Goal: Find specific page/section: Find specific page/section

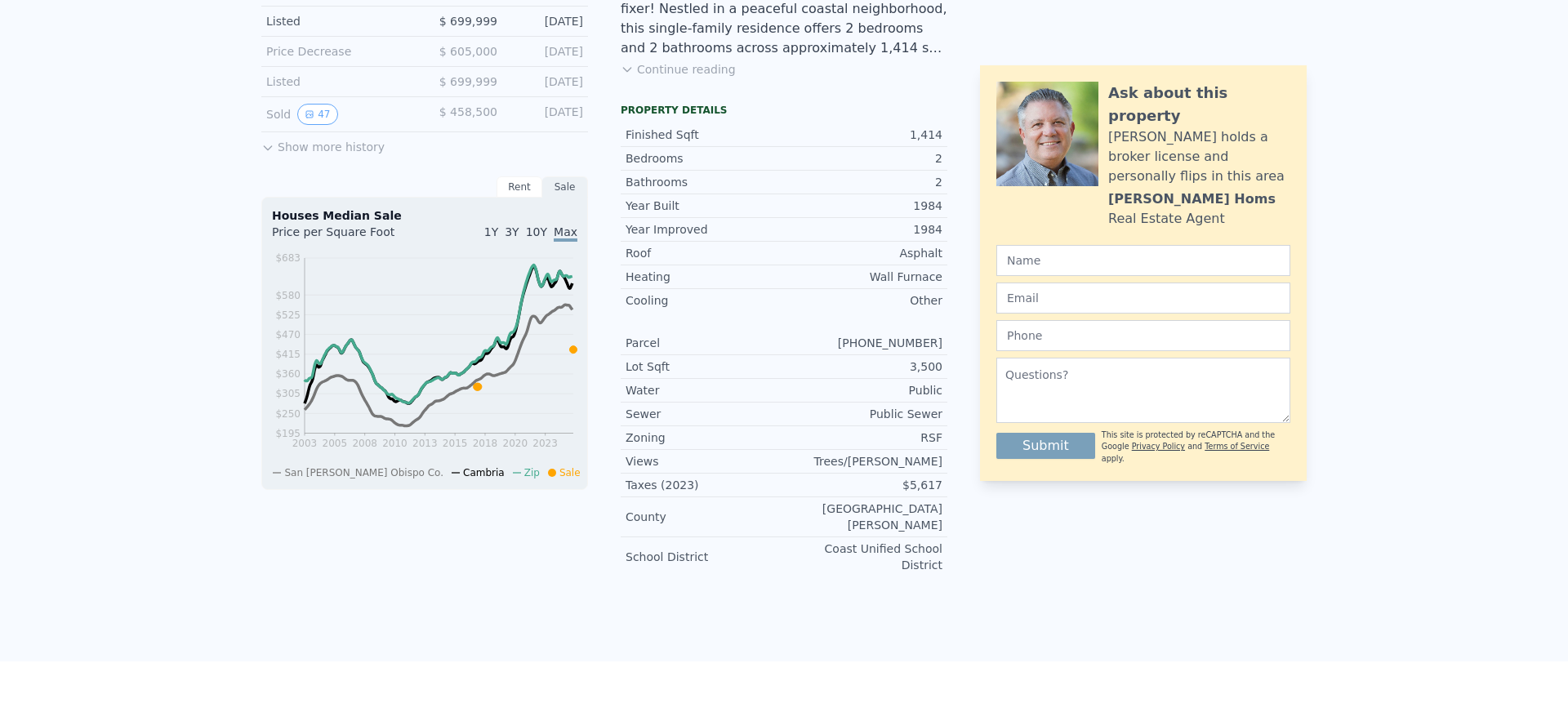
scroll to position [24, 0]
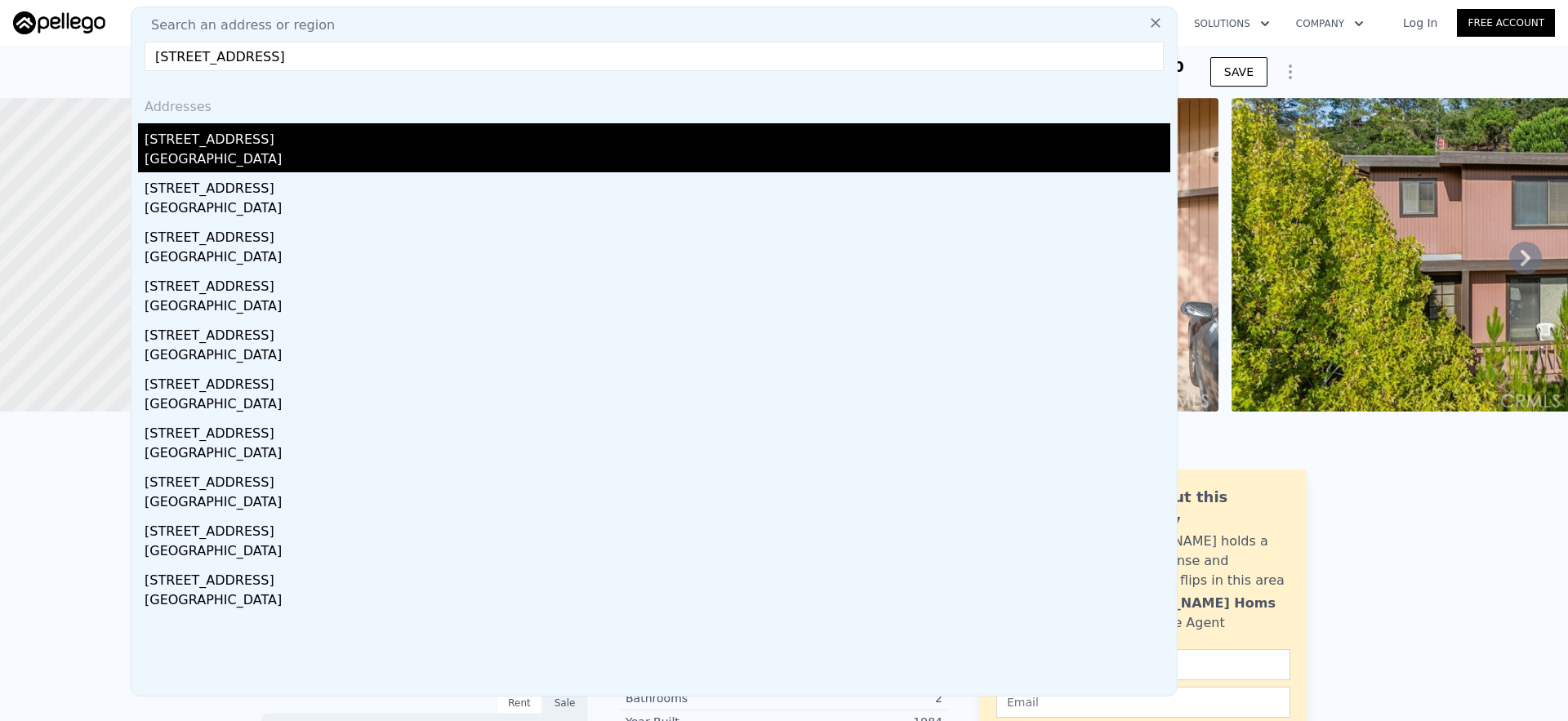
type input "[STREET_ADDRESS]"
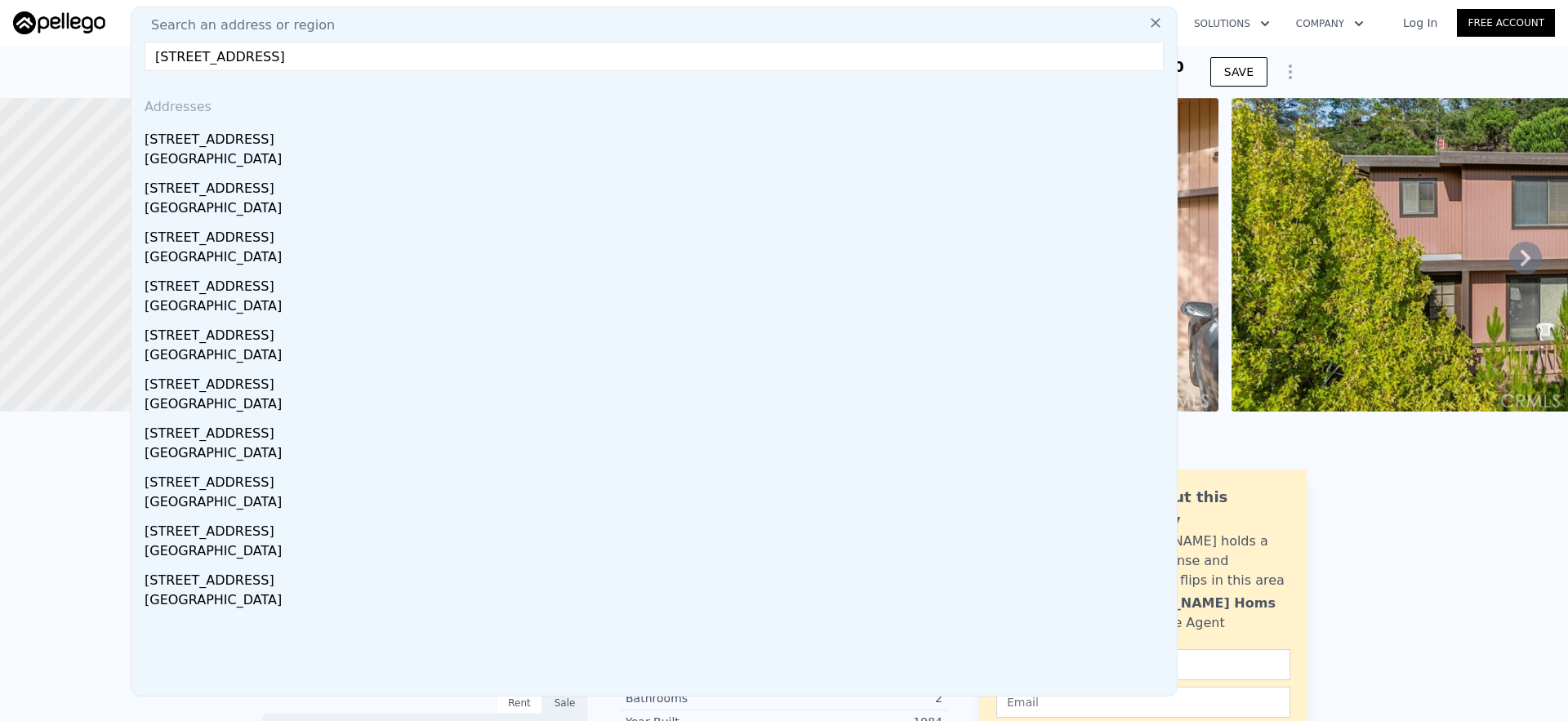
click at [317, 141] on div "[STREET_ADDRESS]" at bounding box center [657, 136] width 1026 height 27
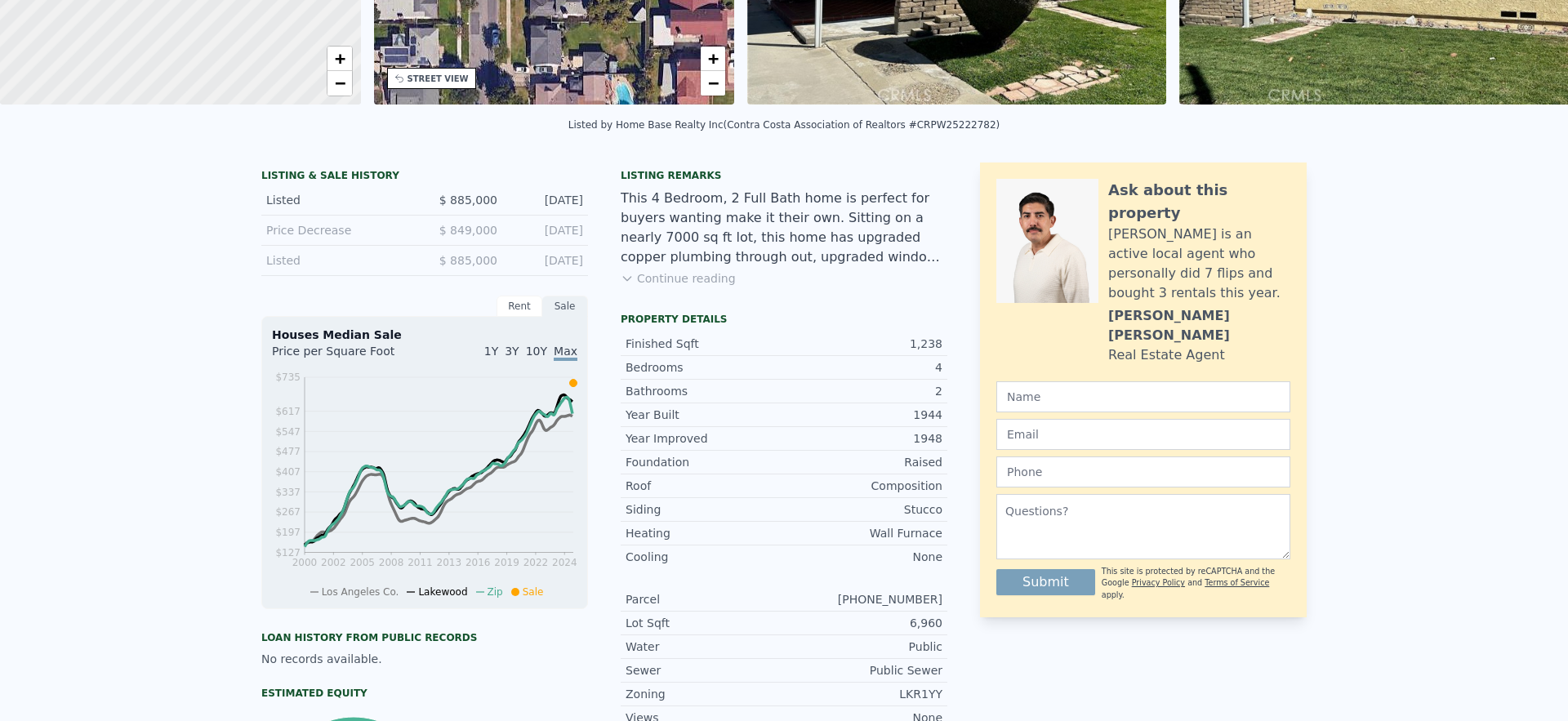
scroll to position [5, 0]
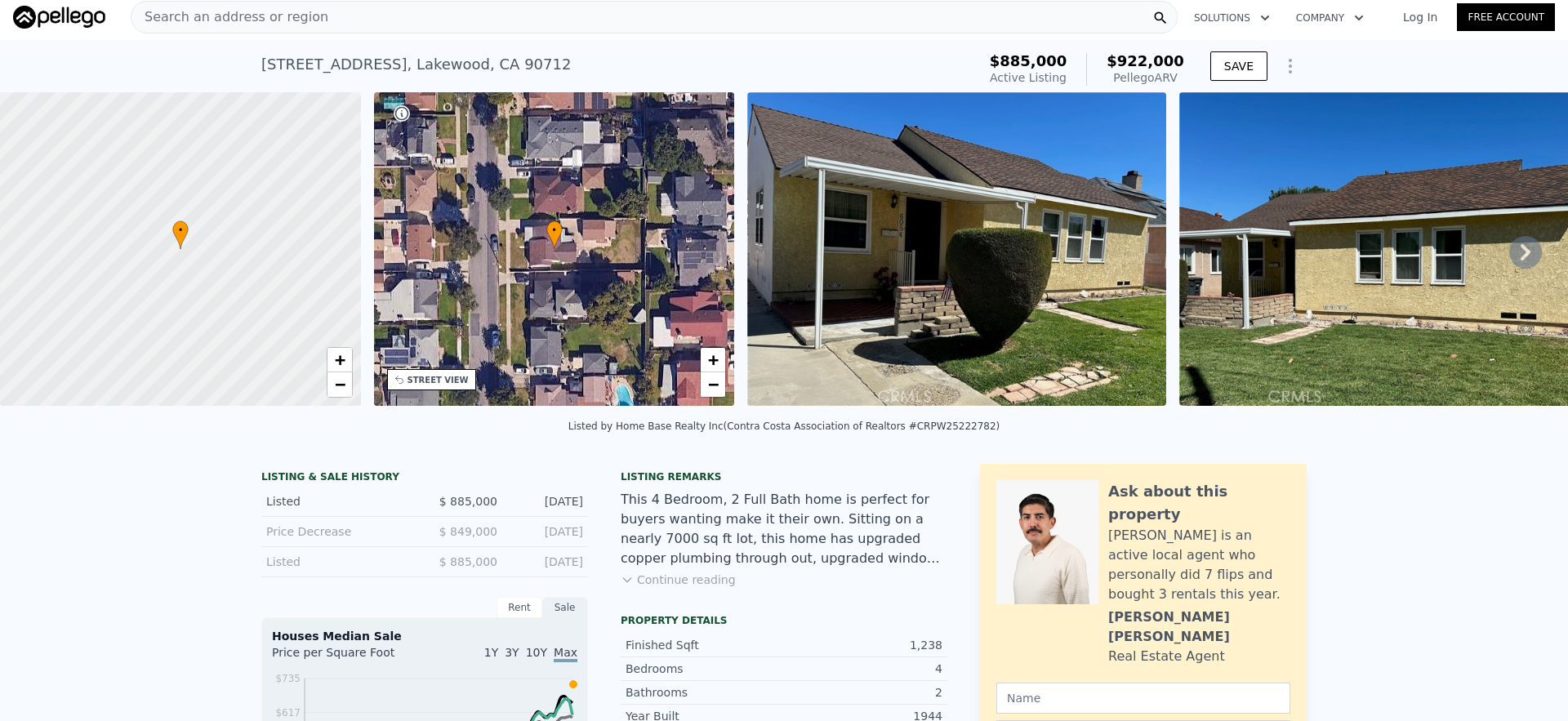
click at [540, 20] on div "Search an address or region" at bounding box center [654, 17] width 1047 height 33
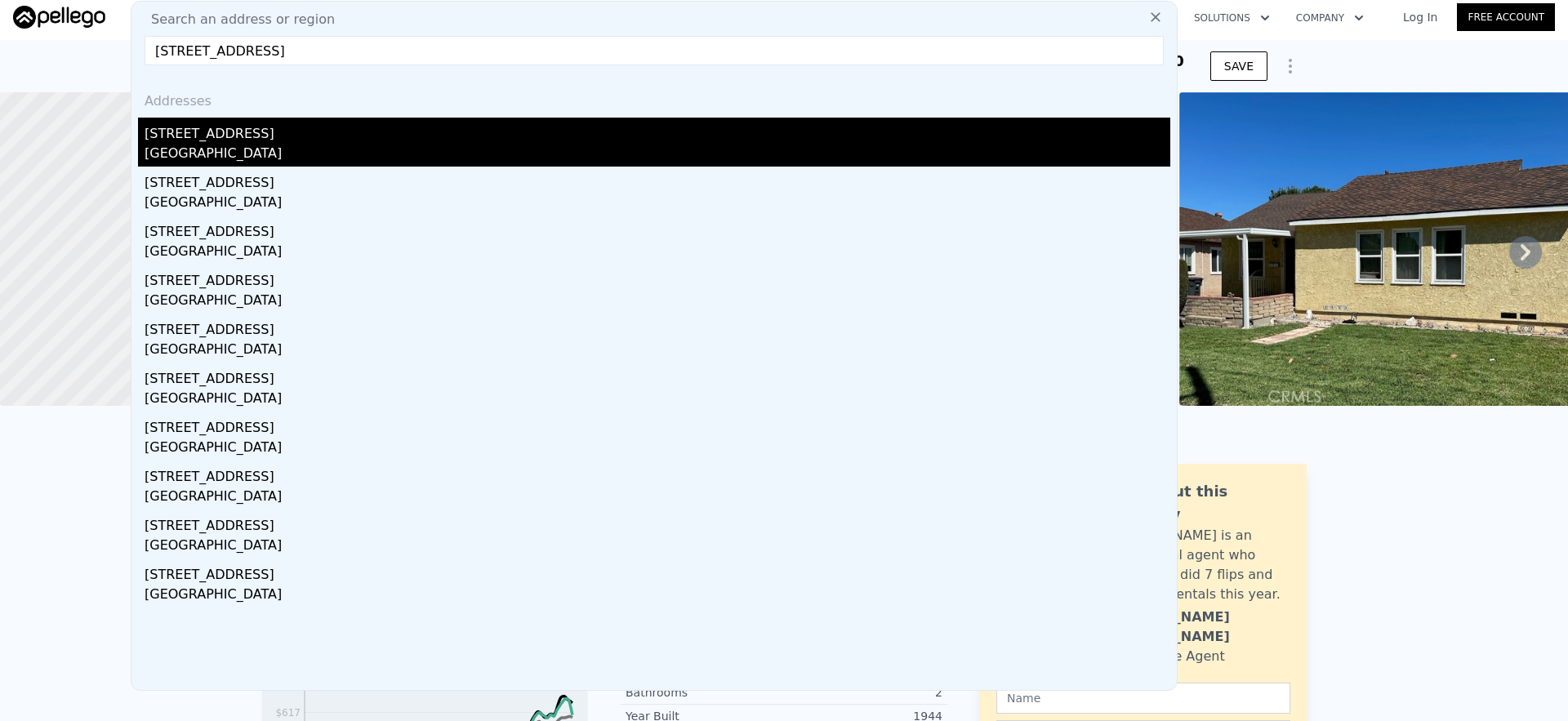
type input "[STREET_ADDRESS]"
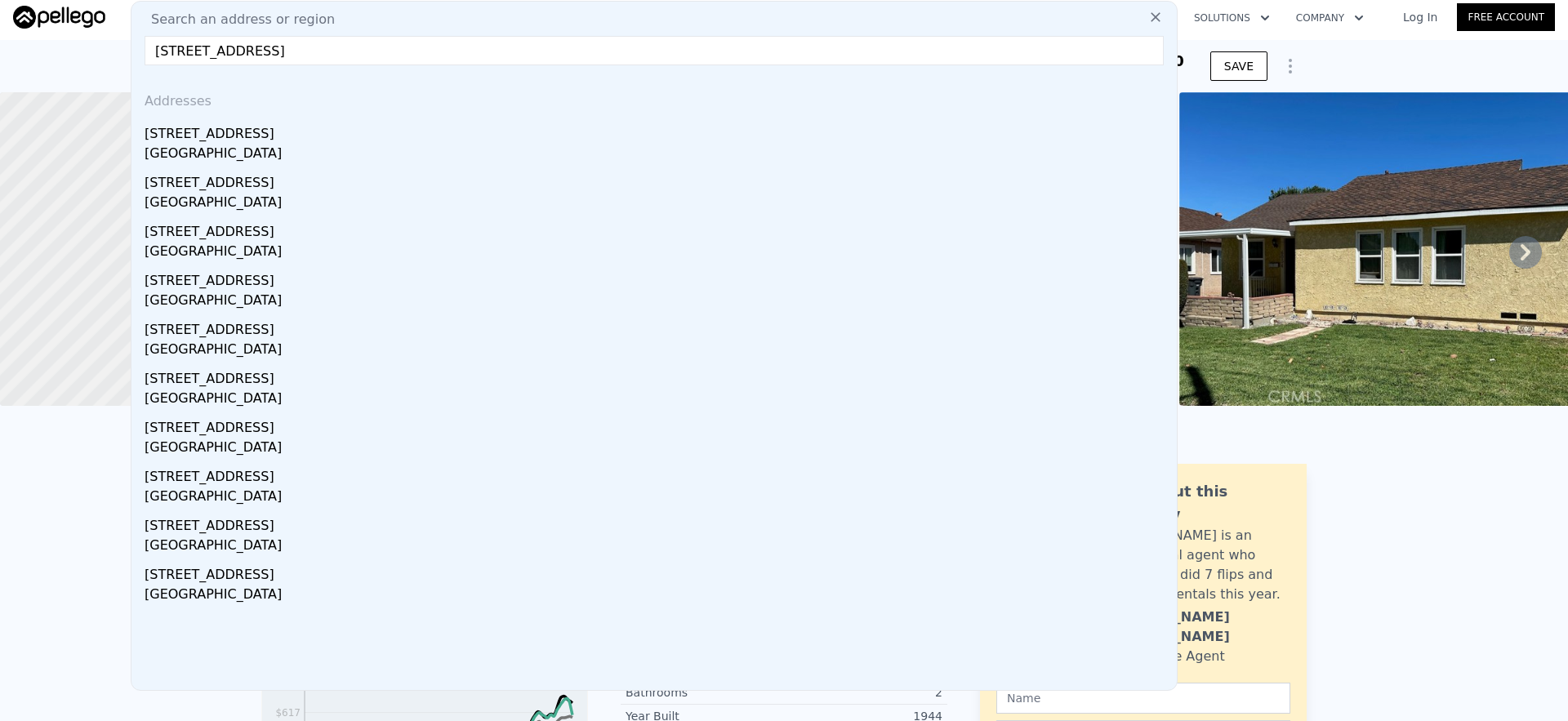
drag, startPoint x: 267, startPoint y: 154, endPoint x: 523, endPoint y: 156, distance: 256.0
click at [267, 154] on div "[GEOGRAPHIC_DATA]" at bounding box center [657, 155] width 1026 height 23
